Goal: Task Accomplishment & Management: Complete application form

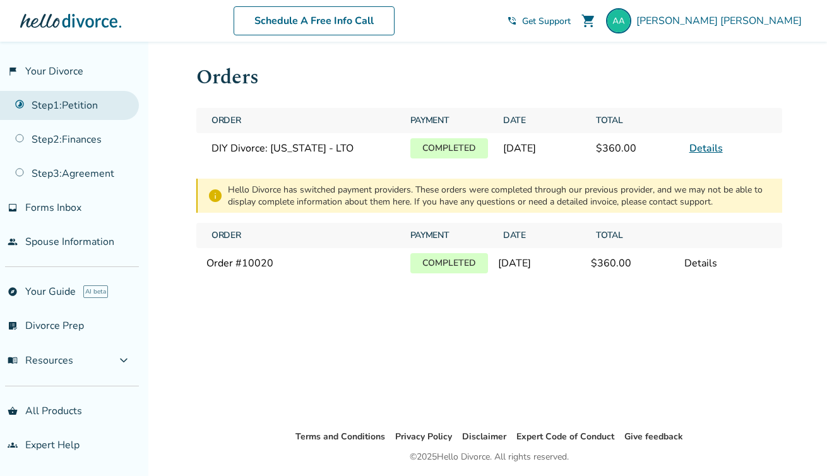
click at [76, 104] on link "Step 1 : Petition" at bounding box center [69, 105] width 139 height 29
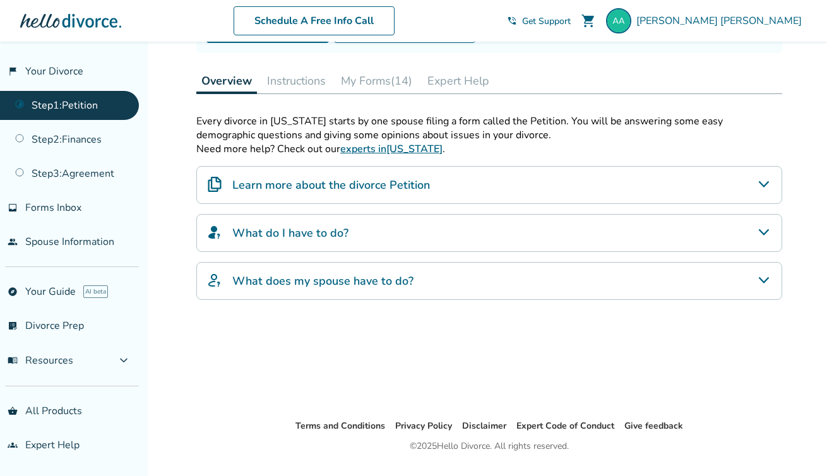
scroll to position [200, 0]
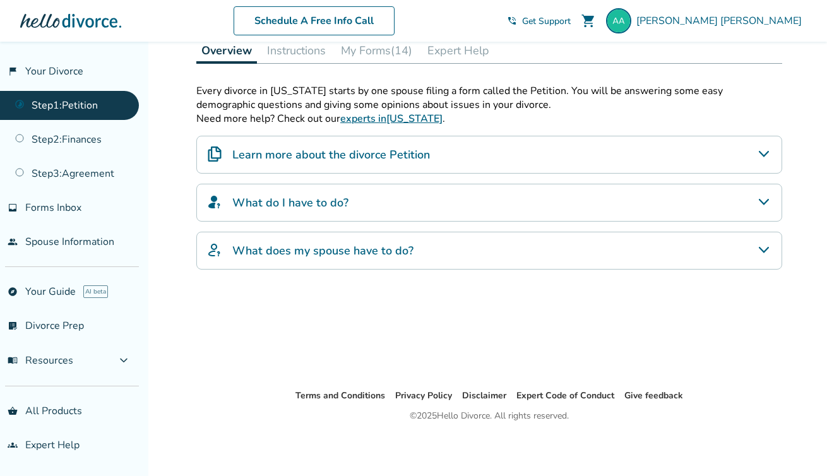
click at [405, 180] on div "Every divorce in [US_STATE] starts by one spouse filing a form called the Petit…" at bounding box center [489, 177] width 586 height 186
click at [394, 209] on div "What do I have to do?" at bounding box center [489, 203] width 586 height 38
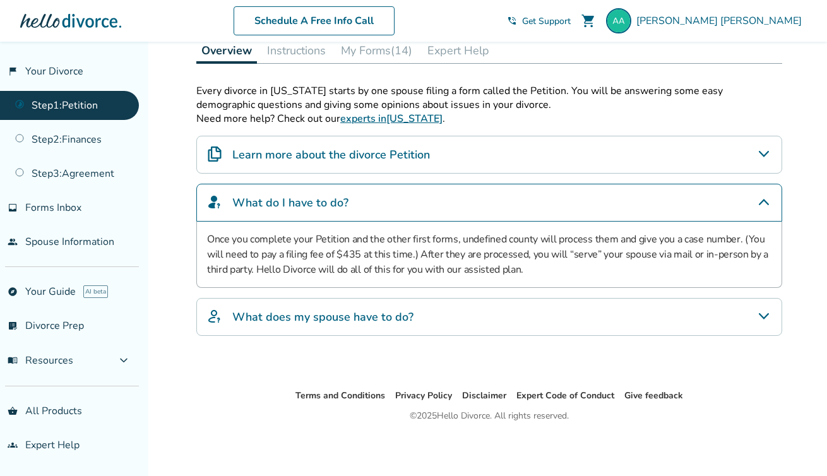
click at [348, 353] on div "Every divorce in [US_STATE] starts by one spouse filing a form called the Petit…" at bounding box center [489, 226] width 586 height 284
click at [348, 332] on div "What does my spouse have to do?" at bounding box center [489, 317] width 586 height 38
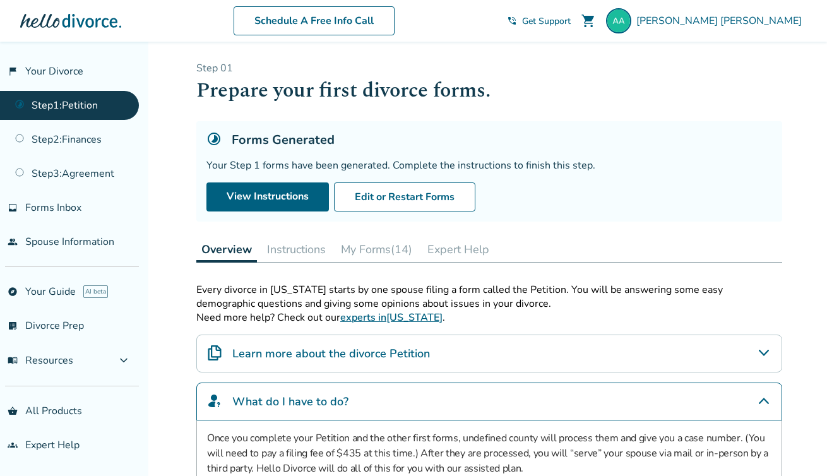
scroll to position [0, 0]
click at [306, 250] on button "Instructions" at bounding box center [296, 250] width 69 height 25
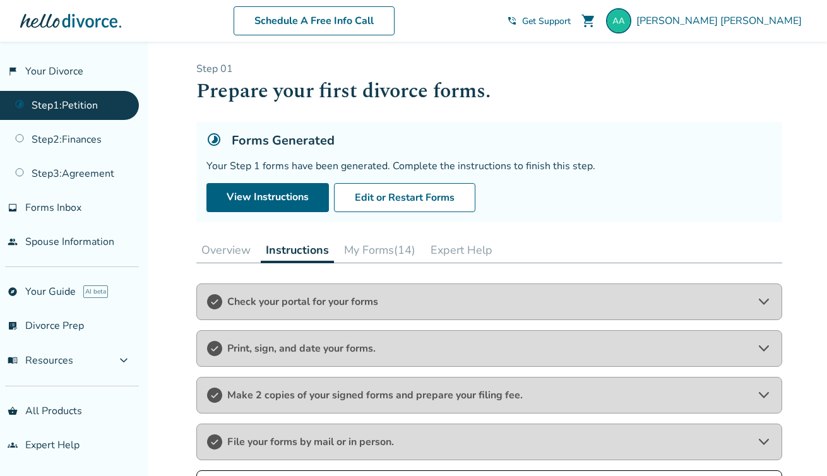
scroll to position [232, 0]
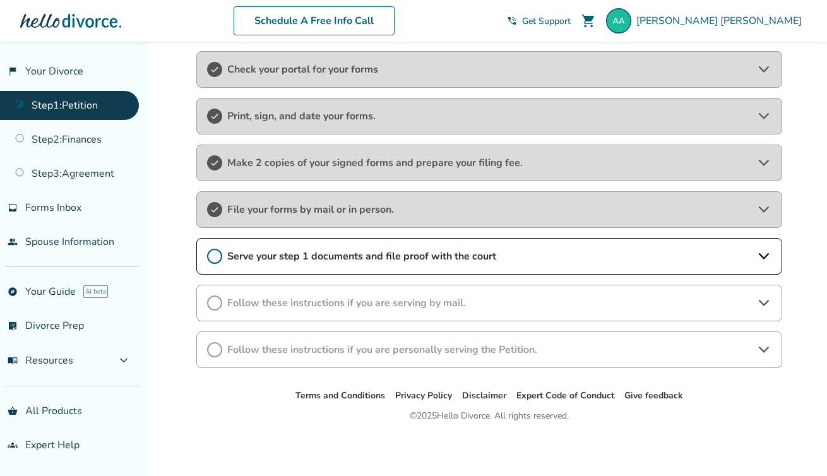
click at [363, 253] on span "Serve your step 1 documents and file proof with the court" at bounding box center [489, 257] width 524 height 14
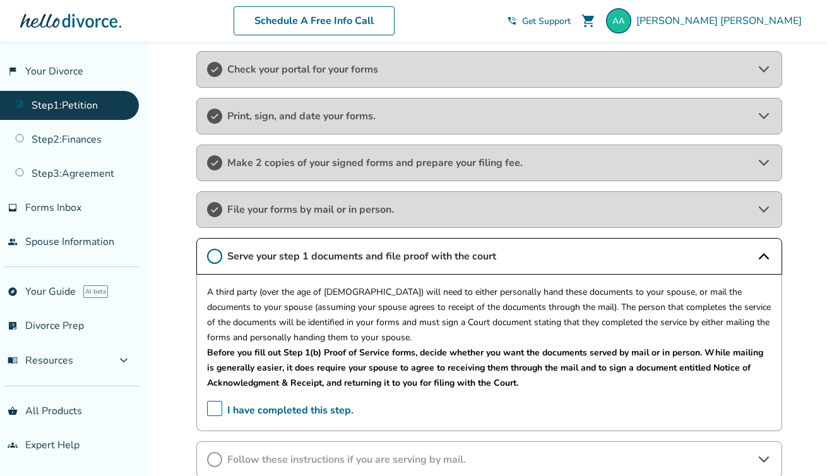
click at [221, 406] on span "I have completed this step." at bounding box center [280, 411] width 147 height 20
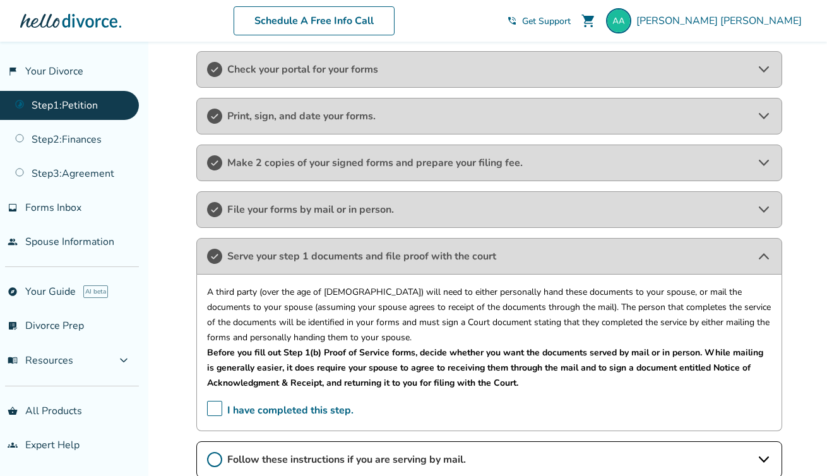
click at [308, 248] on div "Serve your step 1 documents and file proof with the court" at bounding box center [489, 256] width 586 height 37
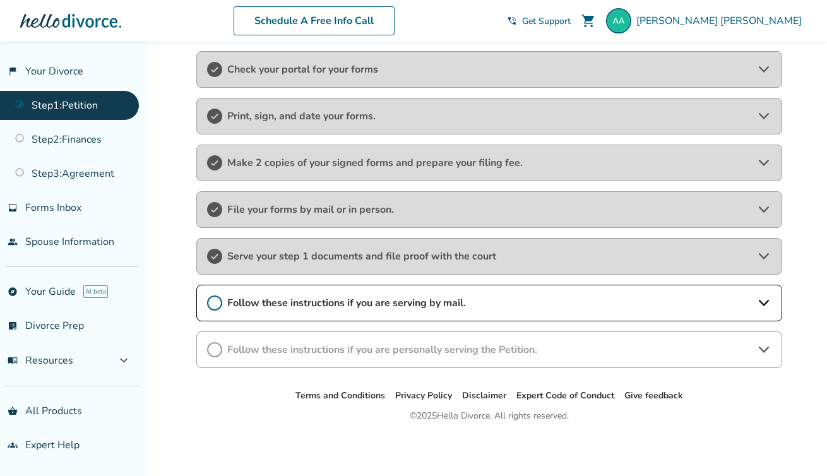
click at [307, 299] on span "Follow these instructions if you are serving by mail." at bounding box center [489, 303] width 524 height 14
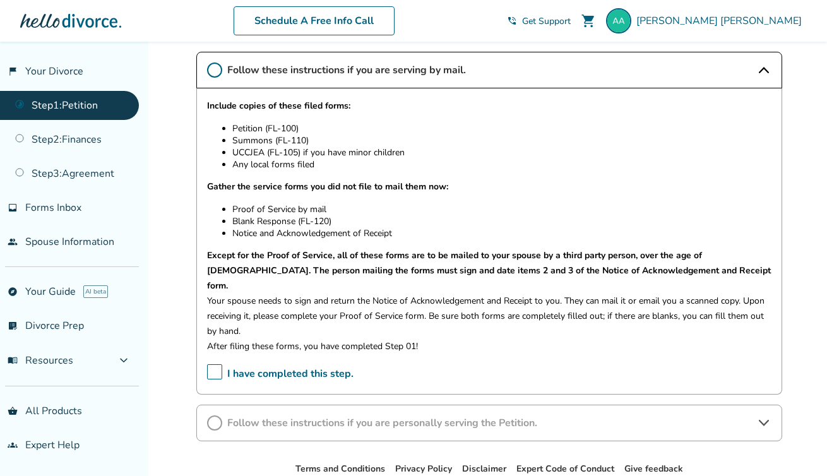
scroll to position [524, 0]
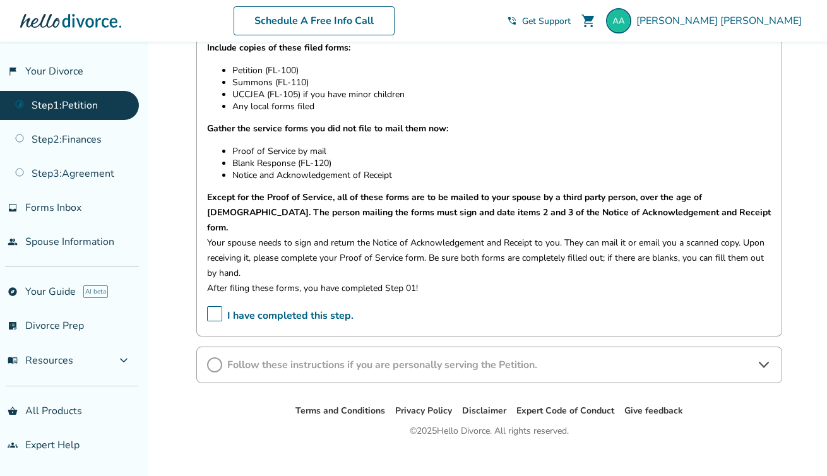
click at [212, 306] on span "I have completed this step." at bounding box center [280, 316] width 147 height 20
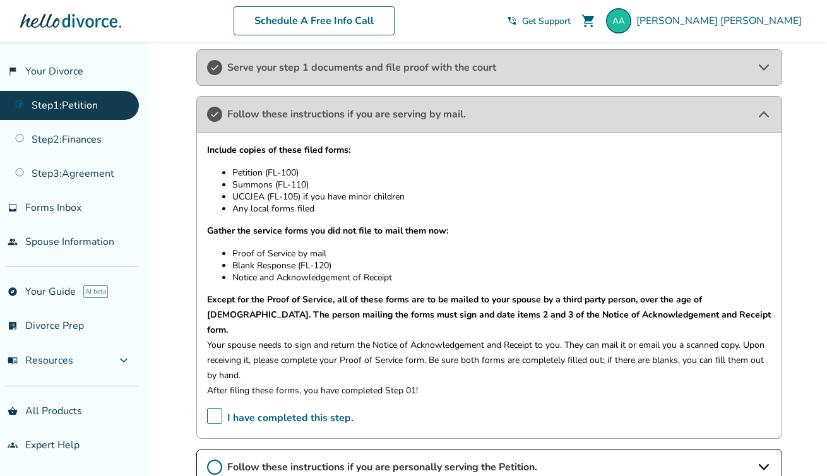
scroll to position [392, 0]
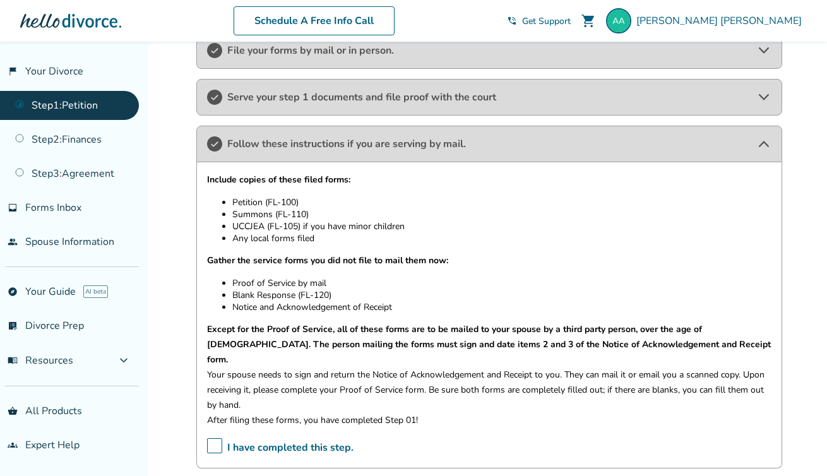
click at [292, 150] on div "Follow these instructions if you are serving by mail." at bounding box center [489, 144] width 586 height 37
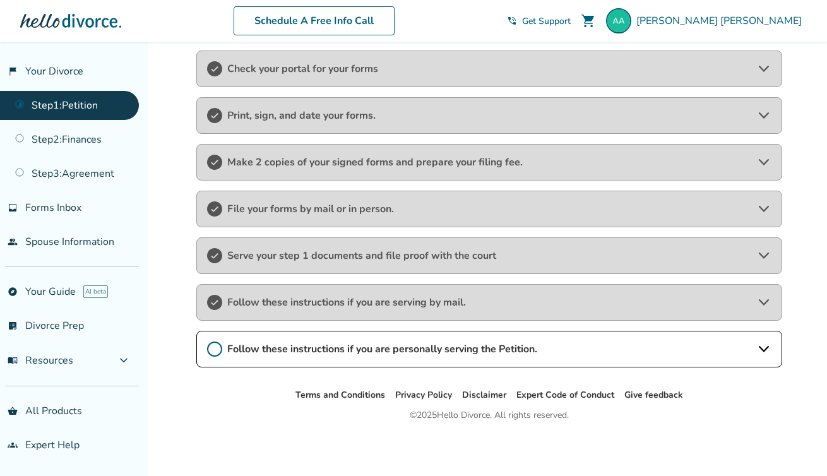
scroll to position [232, 0]
click at [269, 351] on span "Follow these instructions if you are personally serving the Petition." at bounding box center [489, 350] width 524 height 14
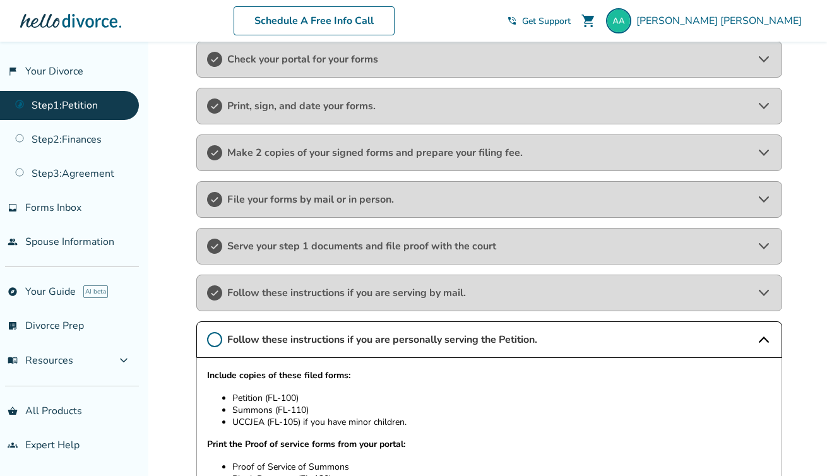
scroll to position [226, 0]
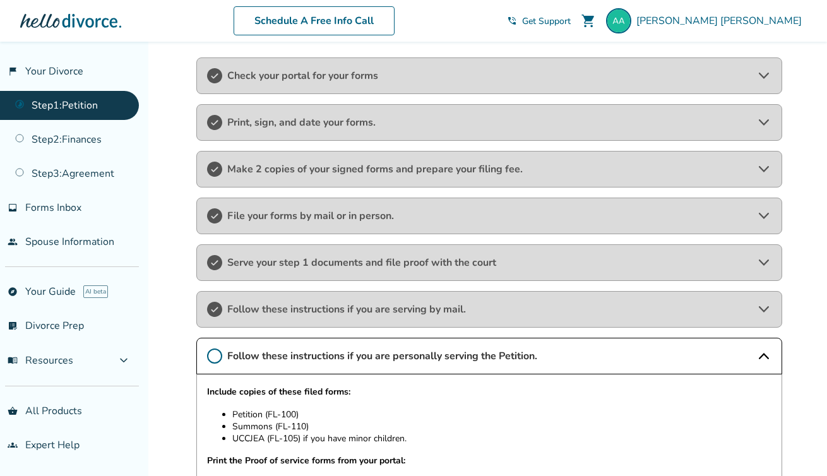
click at [319, 119] on span "Print, sign, and date your forms." at bounding box center [489, 123] width 524 height 14
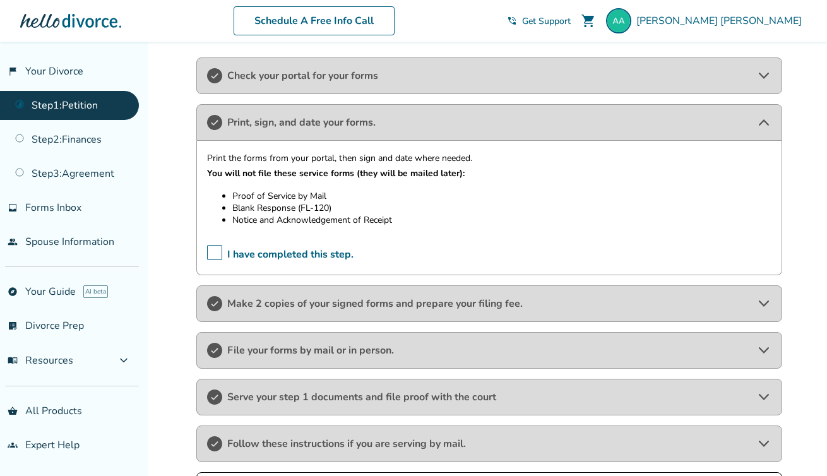
click at [348, 170] on strong "You will not file these service forms (they will be mailed later):" at bounding box center [336, 173] width 258 height 12
click at [261, 121] on span "Print, sign, and date your forms." at bounding box center [489, 123] width 524 height 14
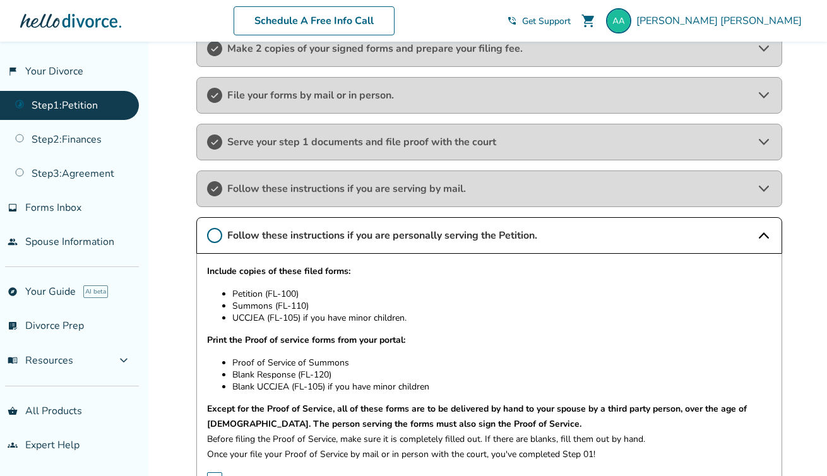
click at [285, 231] on span "Follow these instructions if you are personally serving the Petition." at bounding box center [489, 236] width 524 height 14
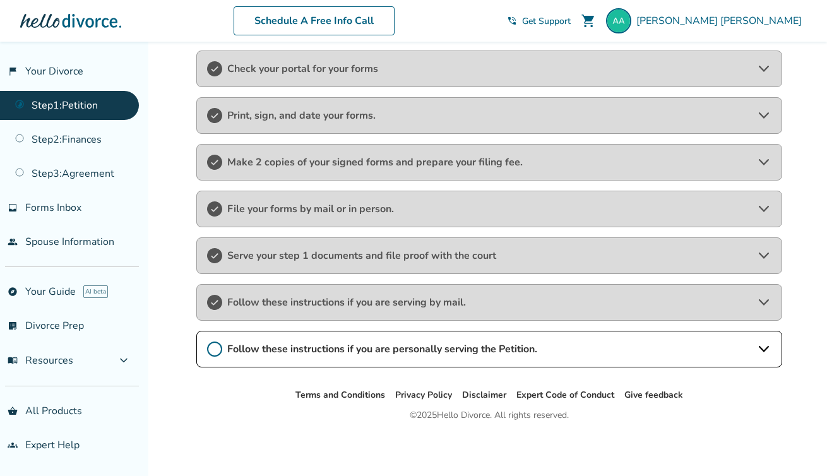
scroll to position [232, 0]
click at [238, 358] on div "Follow these instructions if you are personally serving the Petition." at bounding box center [489, 350] width 586 height 37
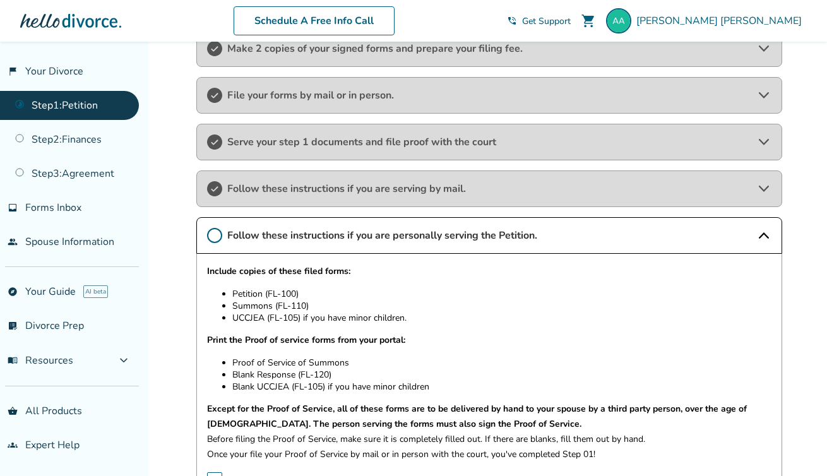
click at [217, 233] on icon at bounding box center [214, 235] width 15 height 15
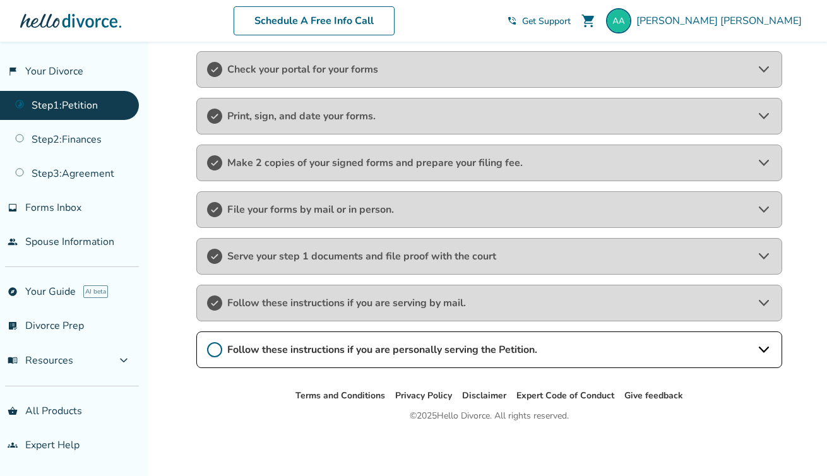
click at [286, 359] on div "Follow these instructions if you are personally serving the Petition." at bounding box center [489, 350] width 586 height 37
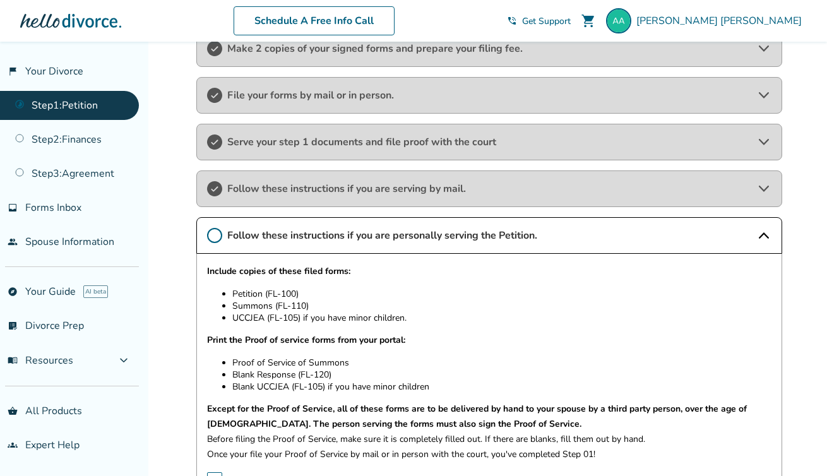
scroll to position [481, 0]
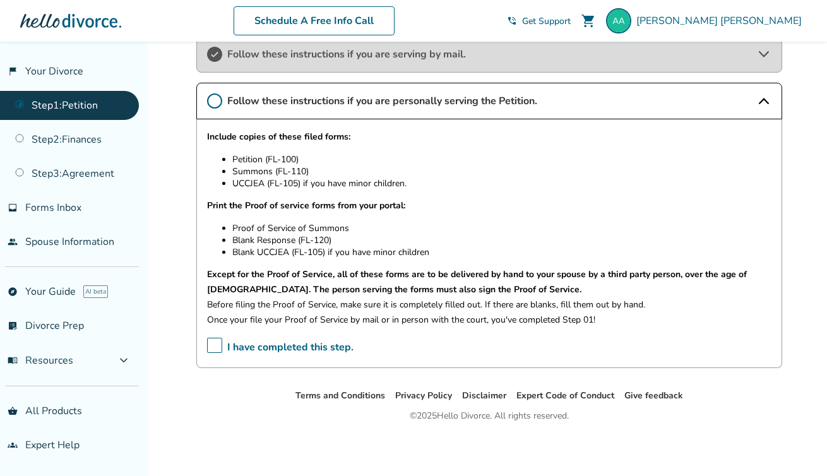
click at [215, 342] on span "I have completed this step." at bounding box center [280, 348] width 147 height 20
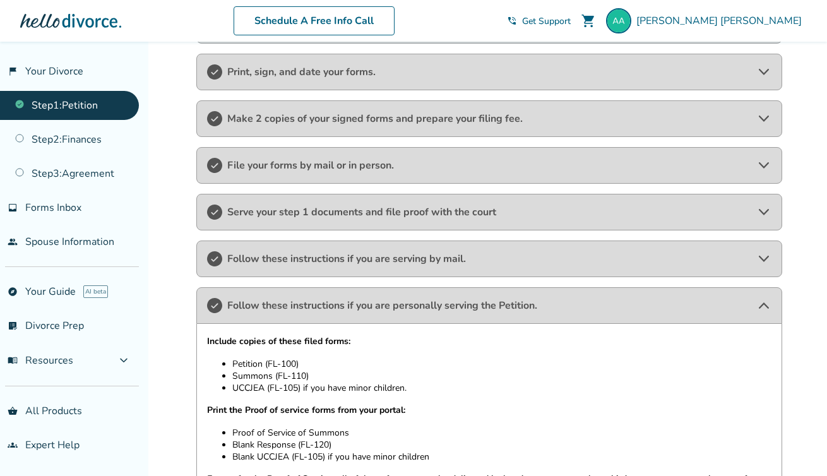
scroll to position [231, 0]
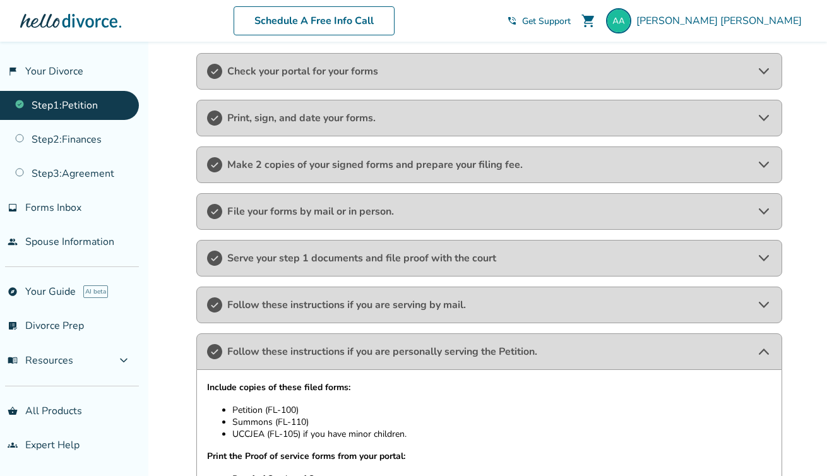
click at [390, 351] on span "Follow these instructions if you are personally serving the Petition." at bounding box center [489, 352] width 524 height 14
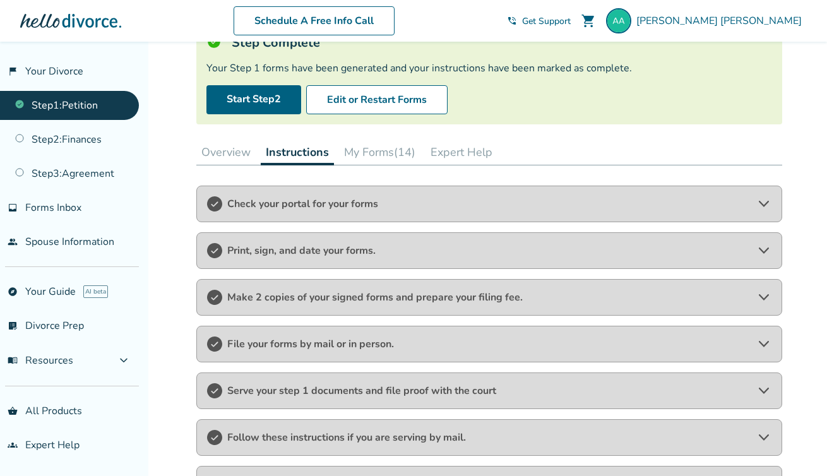
scroll to position [0, 0]
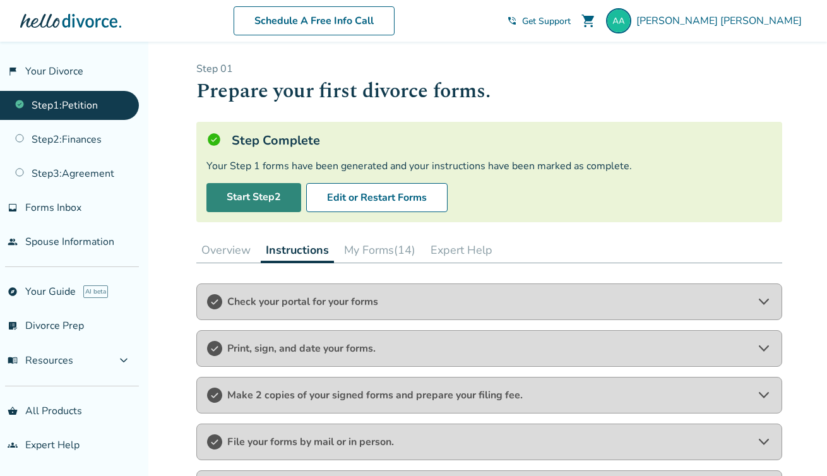
click at [264, 197] on link "Start Step 2" at bounding box center [254, 197] width 95 height 29
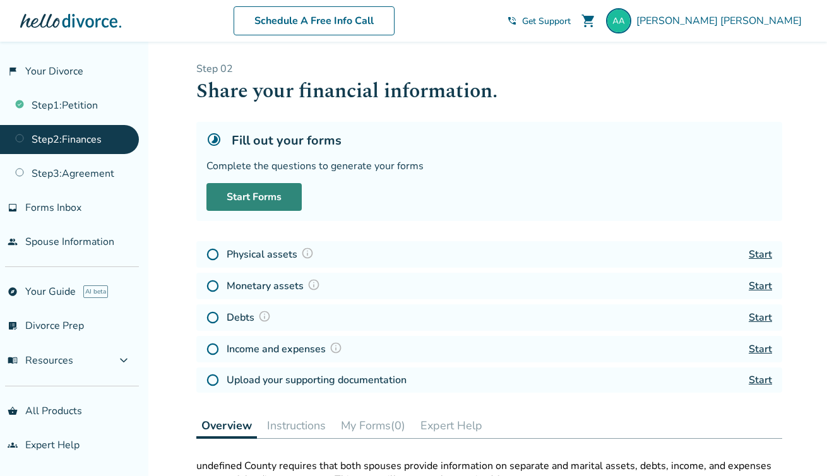
click at [251, 200] on link "Start Forms" at bounding box center [254, 197] width 95 height 28
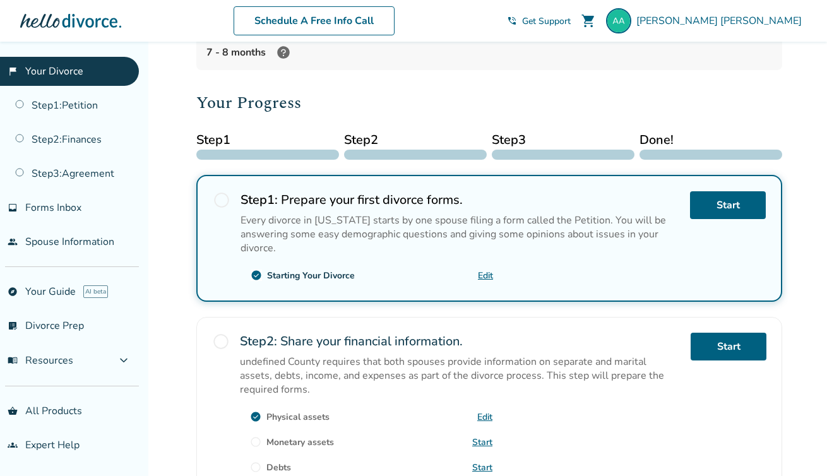
scroll to position [122, 0]
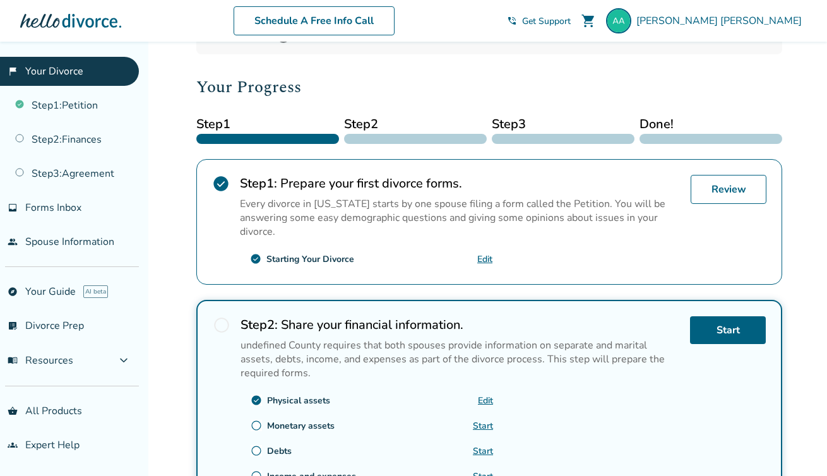
click at [404, 140] on div at bounding box center [415, 139] width 143 height 10
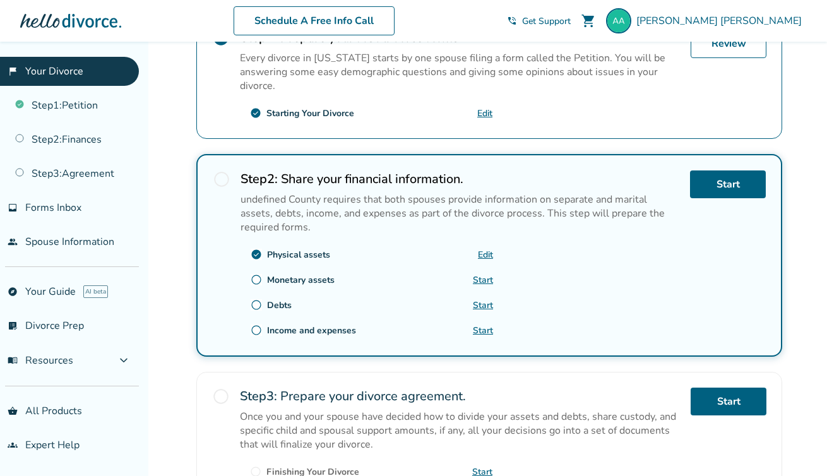
scroll to position [279, 0]
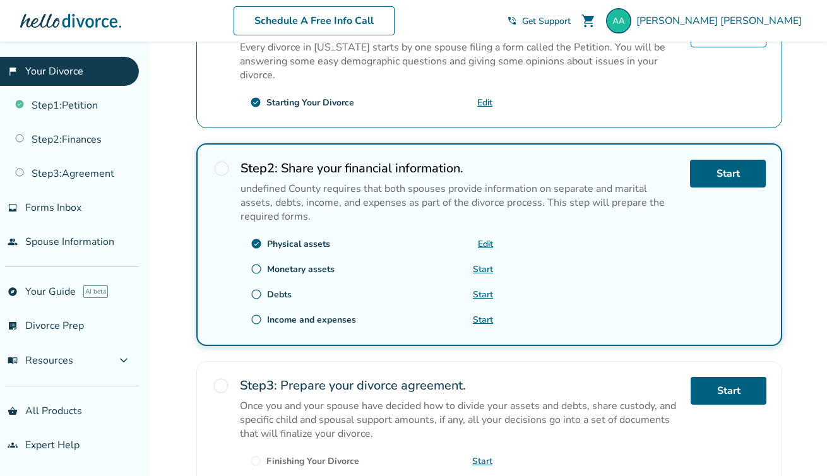
click at [484, 266] on link "Start" at bounding box center [483, 269] width 20 height 12
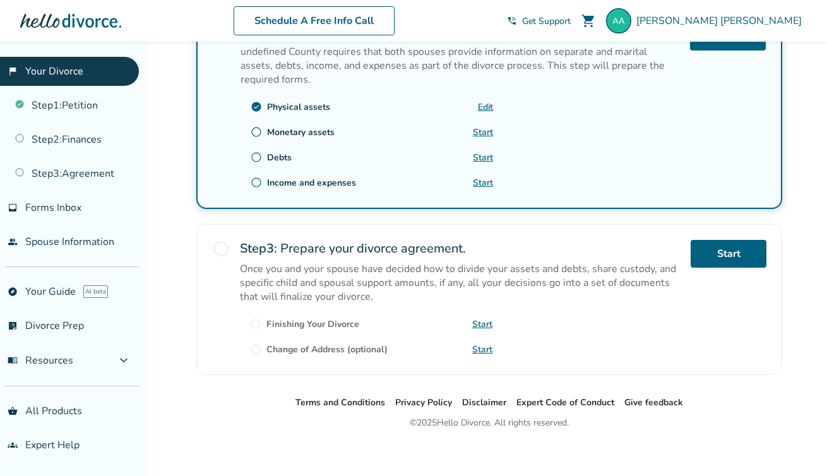
scroll to position [419, 0]
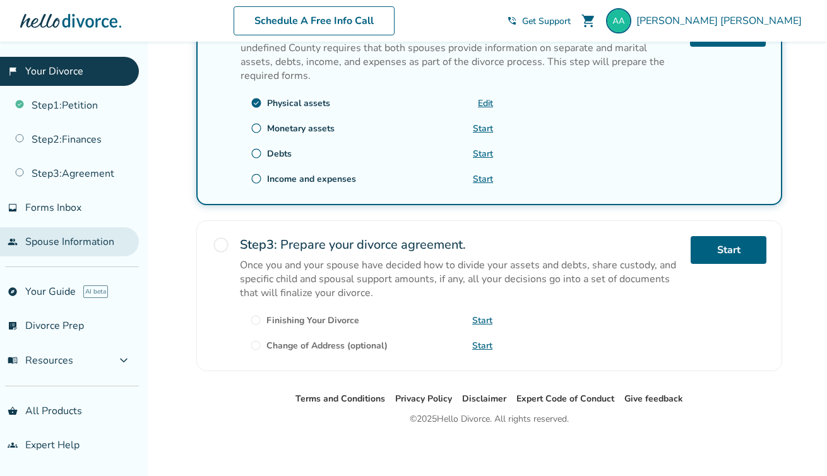
click at [67, 238] on link "people Spouse Information" at bounding box center [69, 241] width 139 height 29
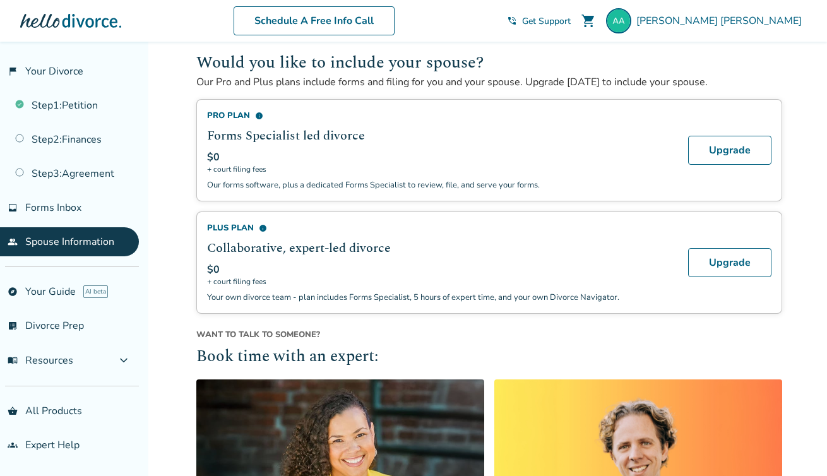
scroll to position [172, 0]
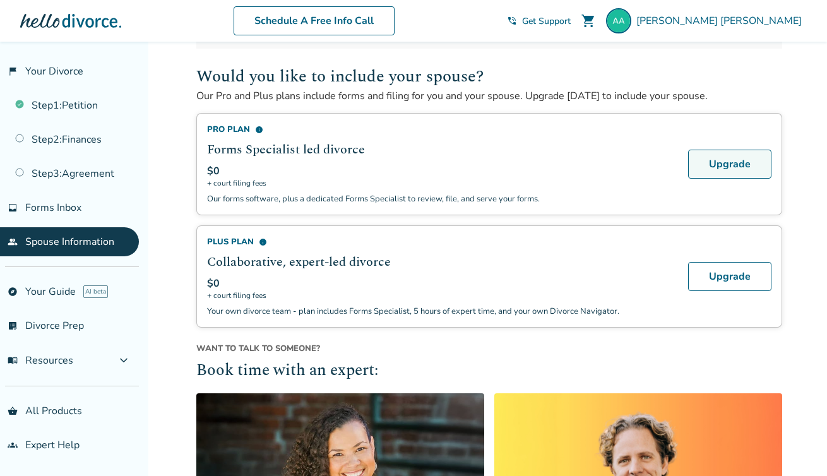
click at [714, 160] on link "Upgrade" at bounding box center [730, 164] width 83 height 29
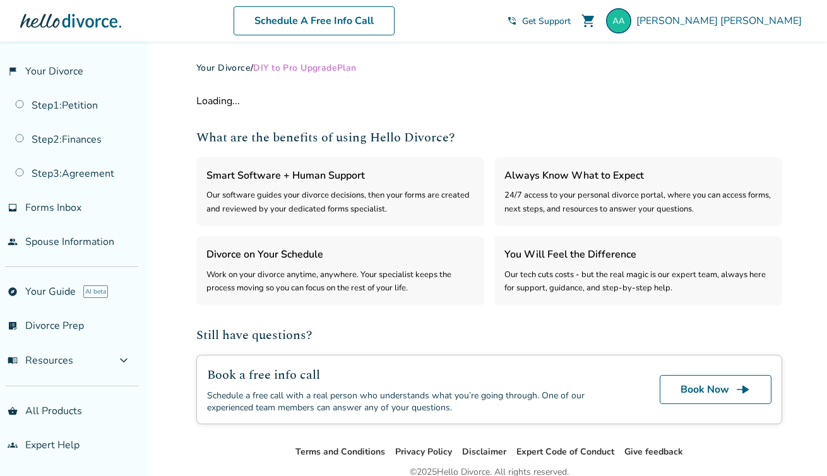
select select "***"
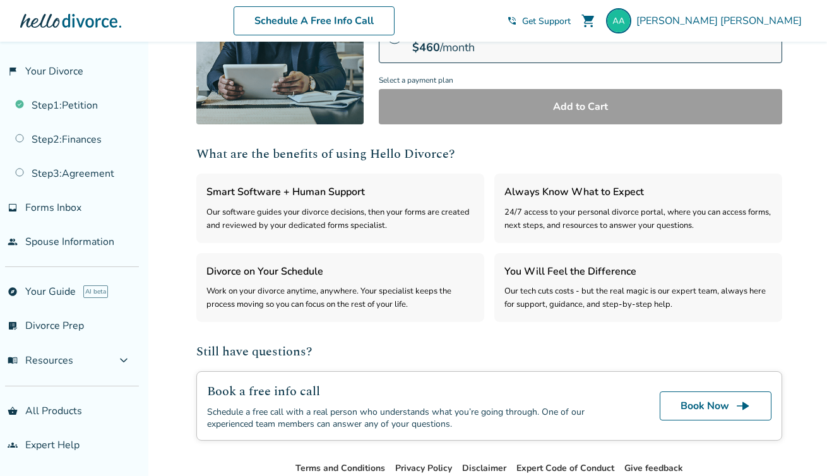
scroll to position [315, 0]
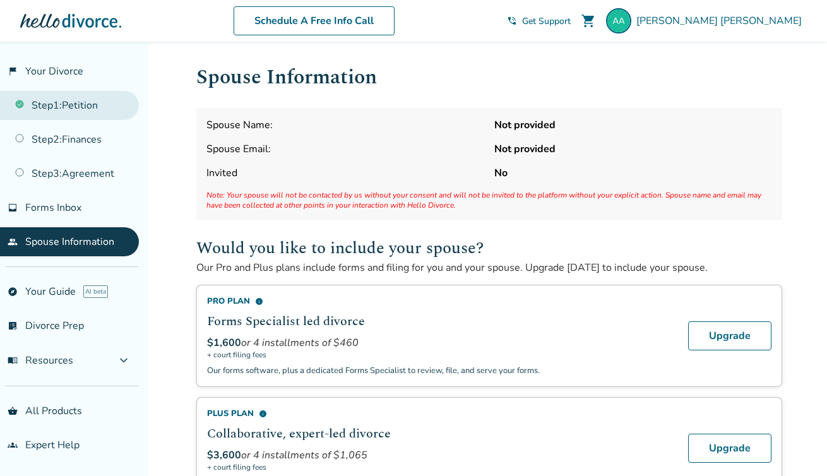
click at [77, 119] on link "Step 1 : Petition" at bounding box center [69, 105] width 139 height 29
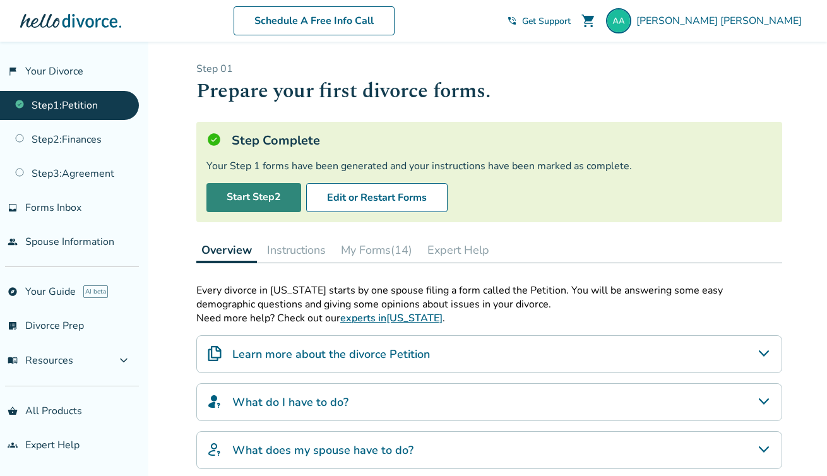
click at [241, 194] on link "Start Step 2" at bounding box center [254, 197] width 95 height 29
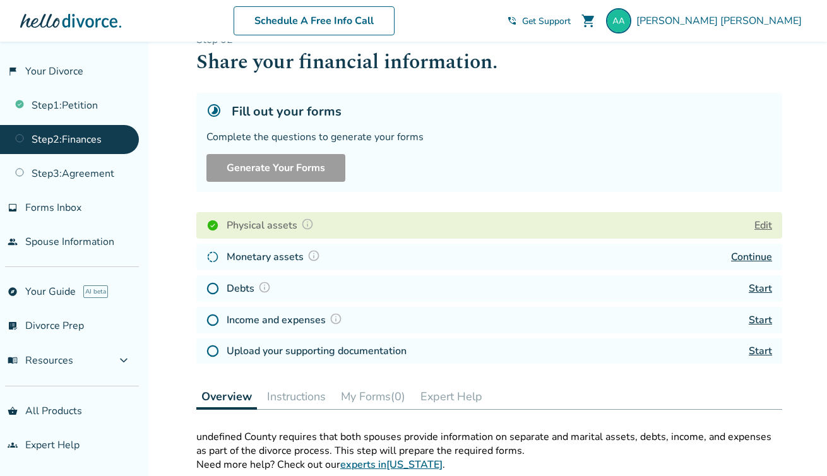
scroll to position [34, 0]
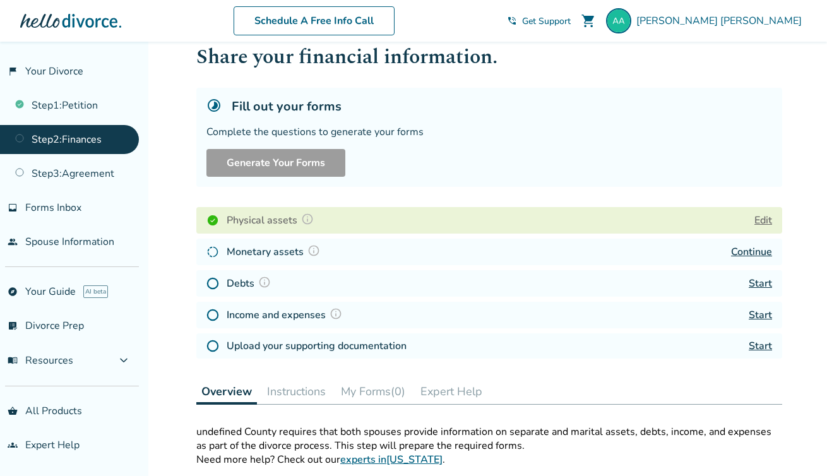
click at [267, 283] on img at bounding box center [264, 282] width 13 height 13
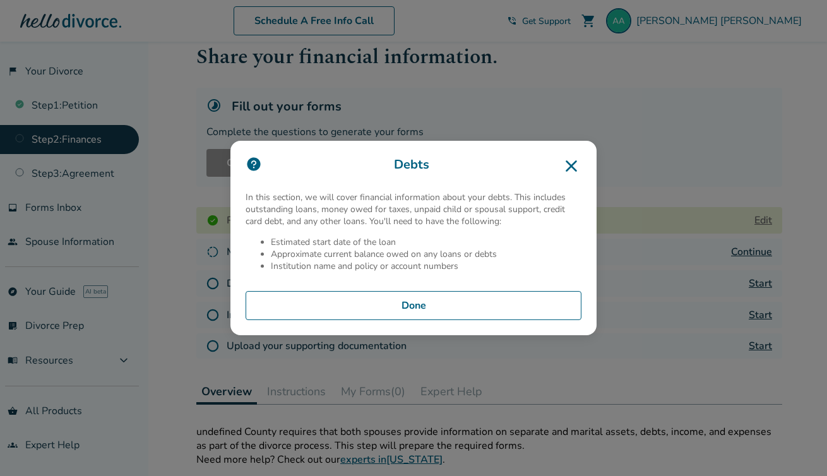
click at [472, 292] on button "Done" at bounding box center [414, 305] width 336 height 29
